Goal: Information Seeking & Learning: Learn about a topic

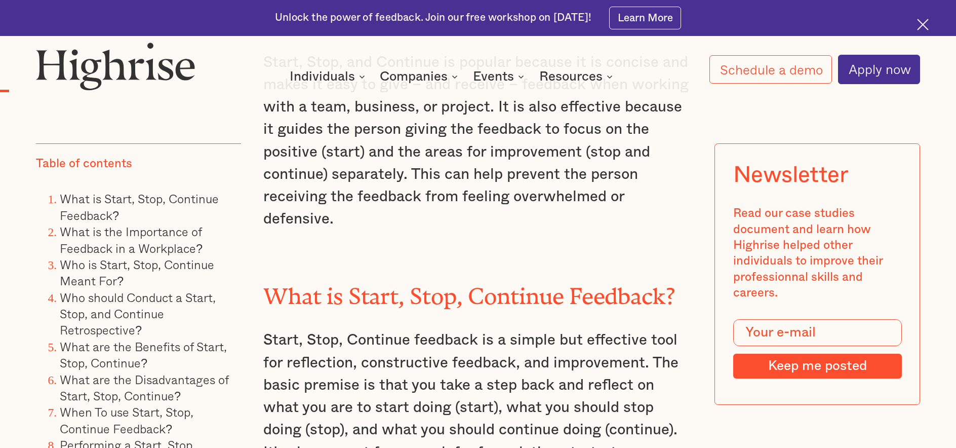
scroll to position [1103, 0]
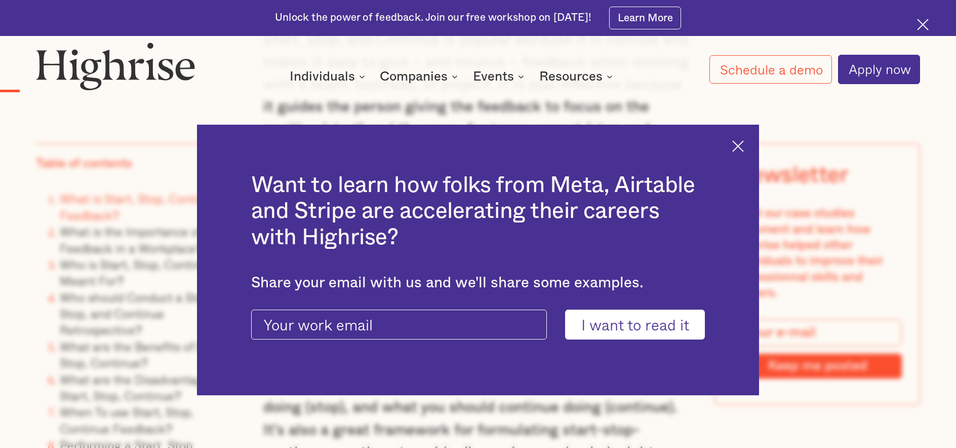
click at [745, 152] on div "Want to learn how folks from Meta, Airtable and Stripe are accelerating their c…" at bounding box center [478, 260] width 562 height 270
click at [738, 150] on img at bounding box center [738, 146] width 12 height 12
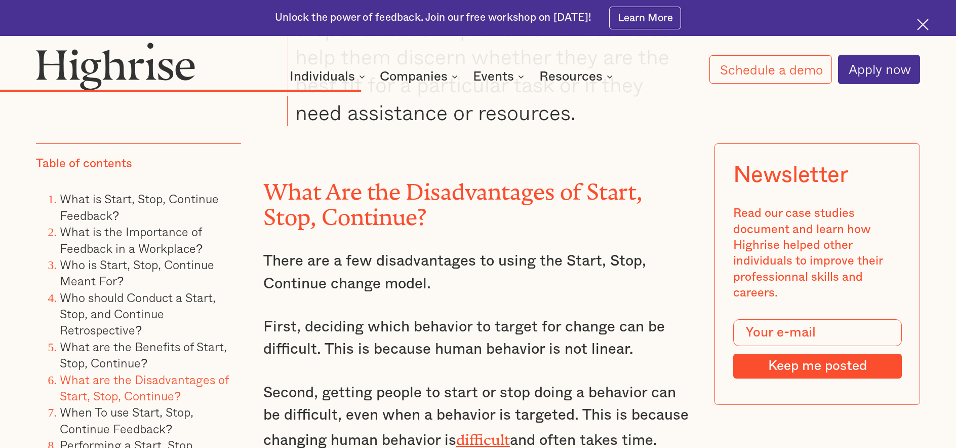
scroll to position [4954, 0]
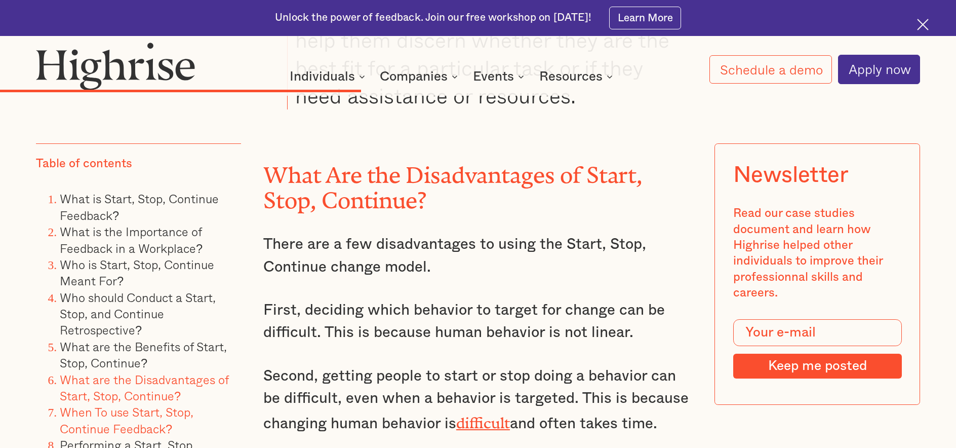
click at [178, 403] on link "When To use Start, Stop, Continue Feedback?" at bounding box center [127, 420] width 134 height 34
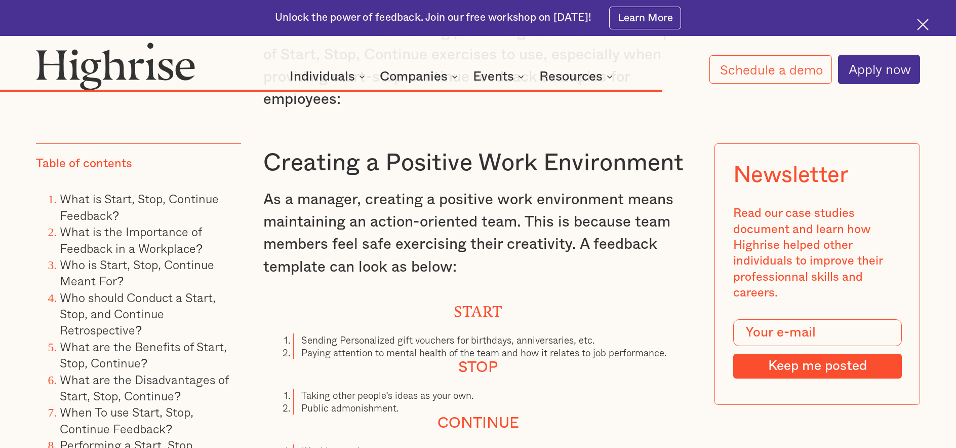
scroll to position [8344, 0]
drag, startPoint x: 303, startPoint y: 324, endPoint x: 479, endPoint y: 329, distance: 175.8
click at [479, 388] on ol "Taking other people's ideas as your own. Public admonishment." at bounding box center [478, 400] width 430 height 25
copy li "Taking other people's ideas as your own."
drag, startPoint x: 330, startPoint y: 338, endPoint x: 407, endPoint y: 336, distance: 77.5
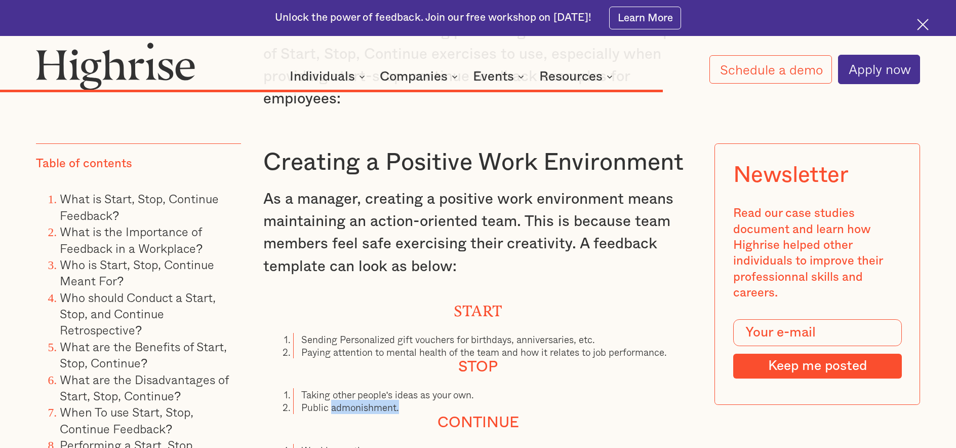
click at [408, 401] on li "Public admonishment." at bounding box center [493, 407] width 400 height 13
copy li "admonishment."
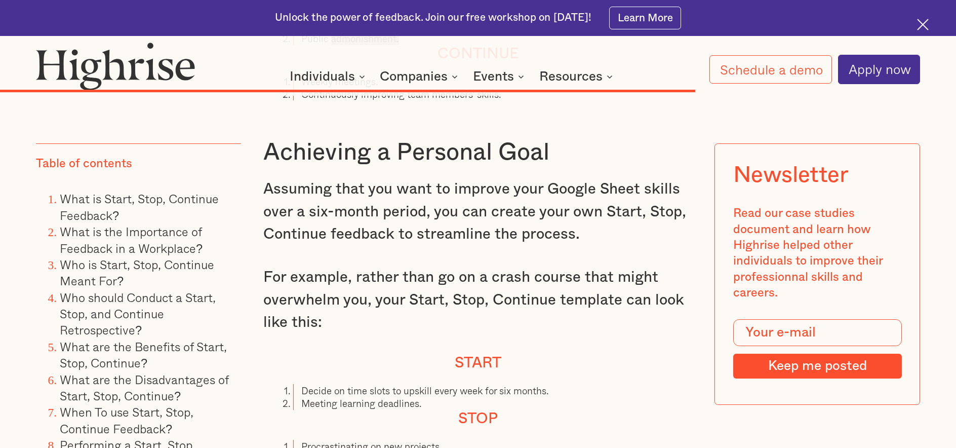
scroll to position [8713, 0]
